Goal: Task Accomplishment & Management: Use online tool/utility

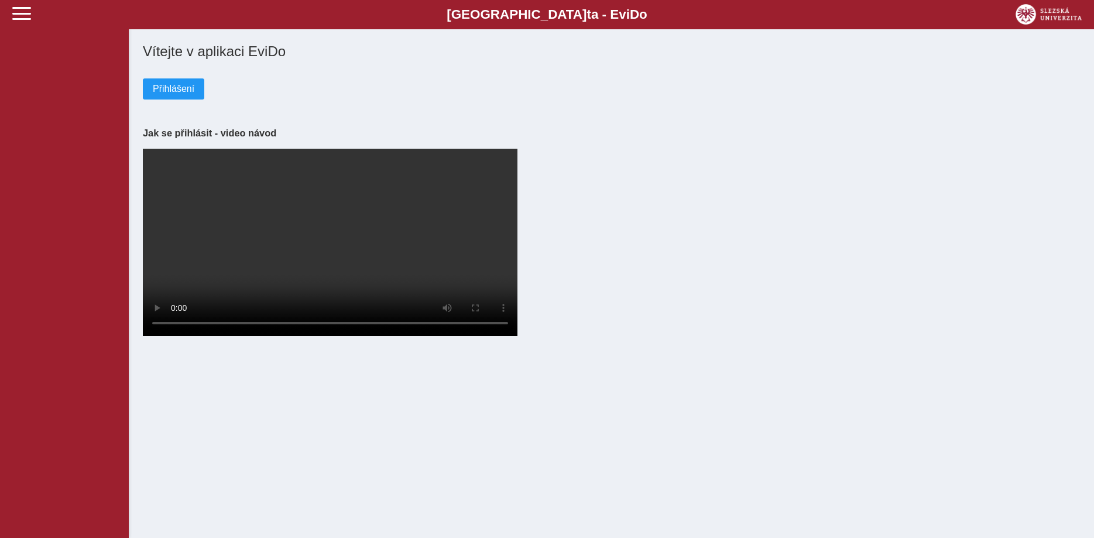
click at [173, 104] on div "Vítejte v aplikaci EviDo Přihlášení Jak se přihlásit - video návod Your browser…" at bounding box center [611, 191] width 946 height 304
click at [174, 85] on span "Přihlášení" at bounding box center [174, 89] width 42 height 11
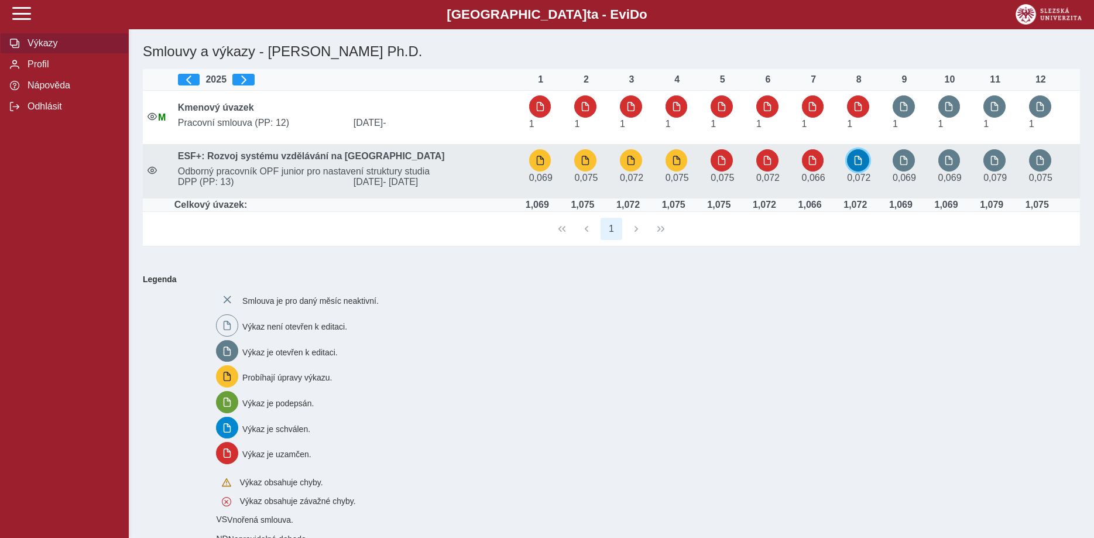
click at [857, 166] on button "button" at bounding box center [858, 160] width 22 height 22
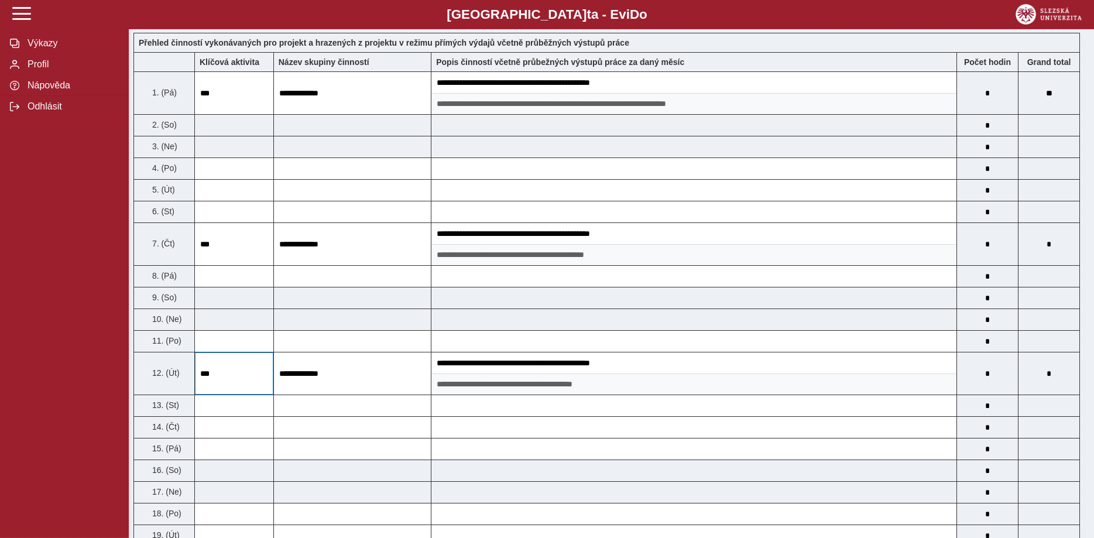
scroll to position [179, 0]
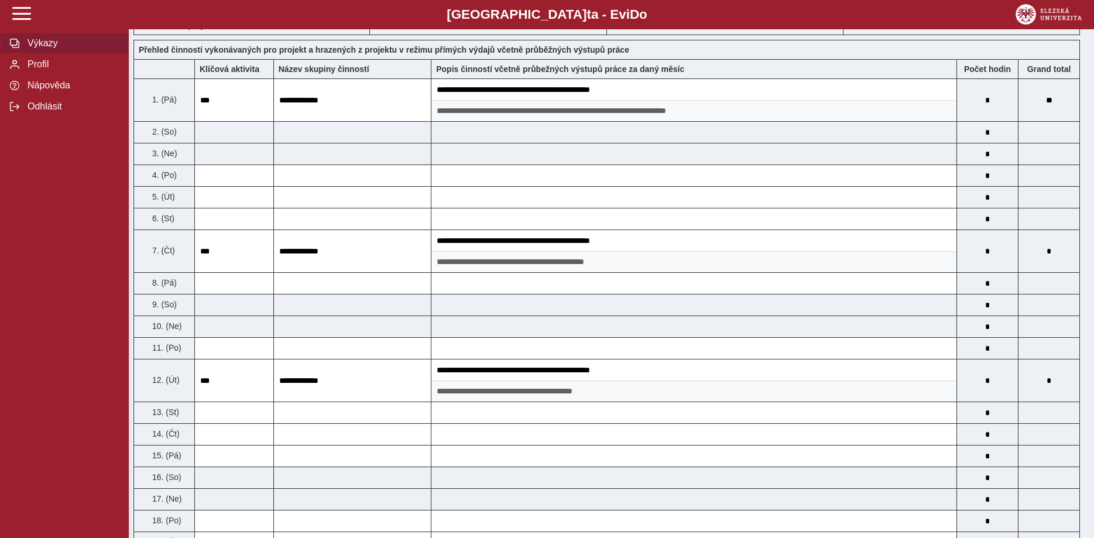
click at [72, 49] on span "Výkazy" at bounding box center [71, 43] width 95 height 11
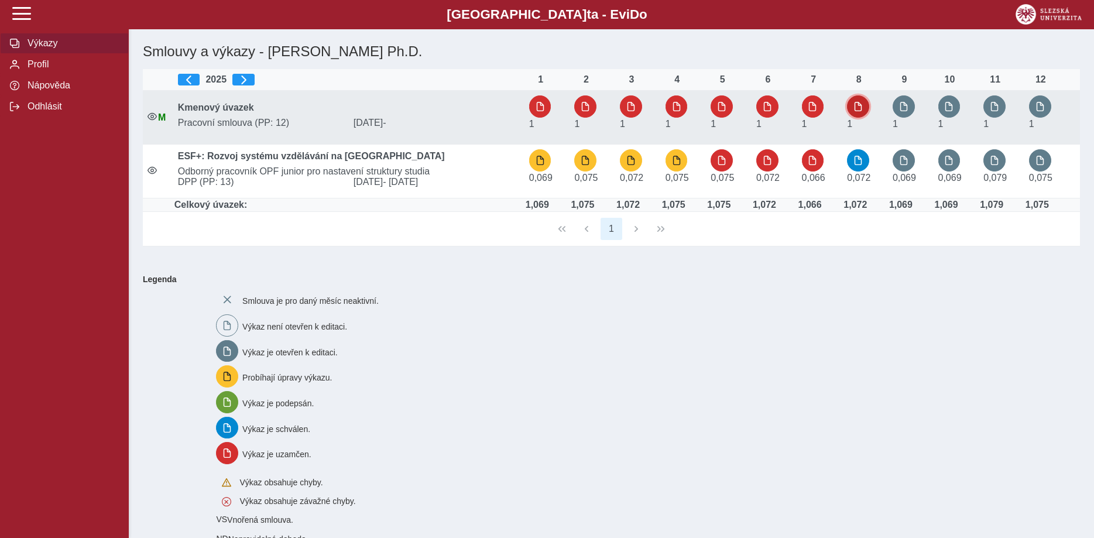
click at [854, 107] on button "button" at bounding box center [858, 106] width 22 height 22
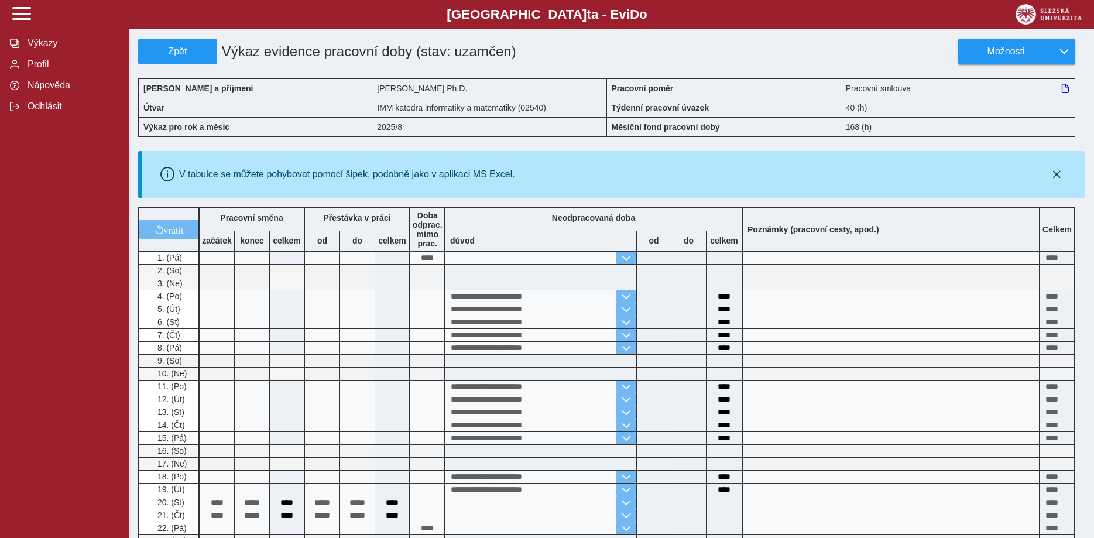
scroll to position [179, 0]
